Goal: Task Accomplishment & Management: Manage account settings

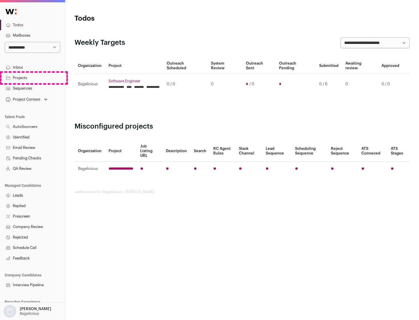
click at [32, 78] on link "Projects" at bounding box center [32, 78] width 65 height 10
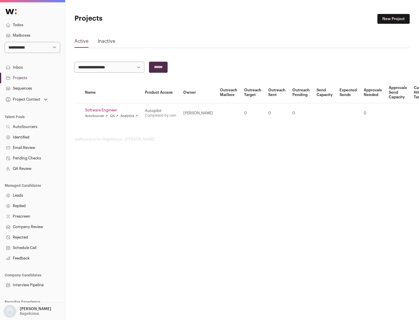
click at [113, 110] on link "Software Engineer" at bounding box center [111, 110] width 53 height 5
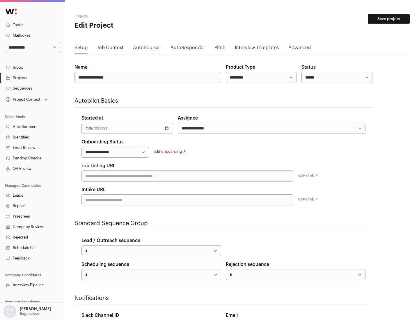
click at [388, 19] on button "Save project" at bounding box center [388, 19] width 42 height 10
